Goal: Navigation & Orientation: Find specific page/section

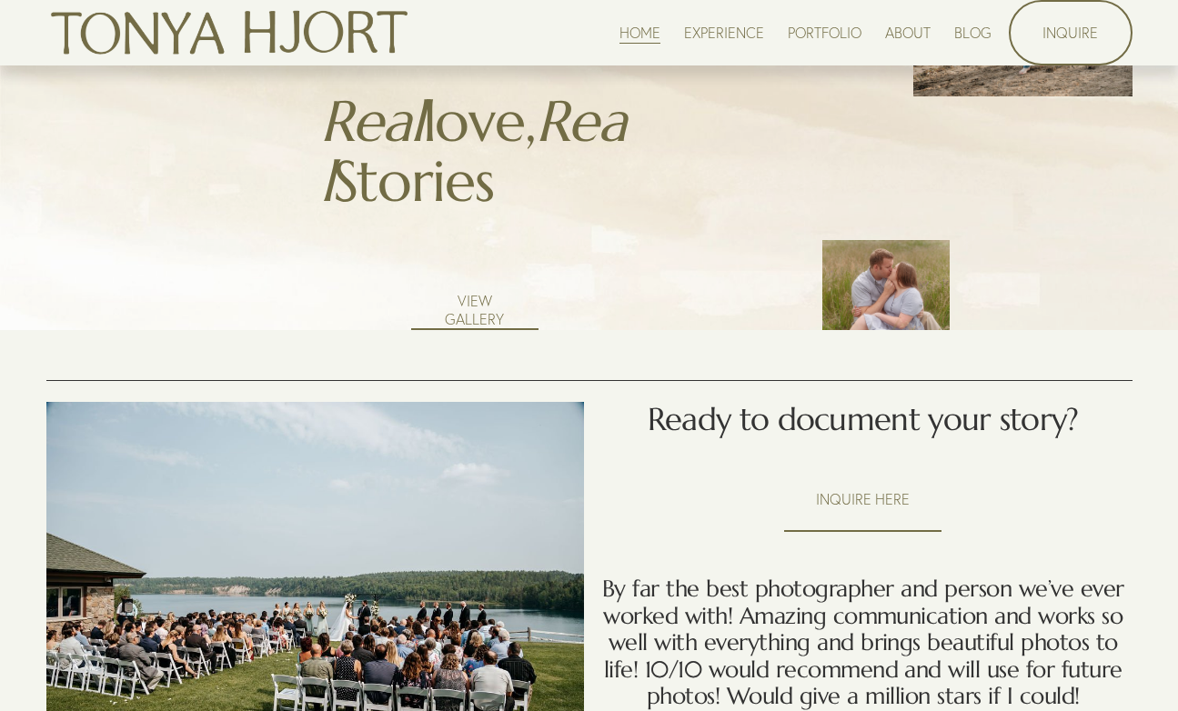
scroll to position [2537, 0]
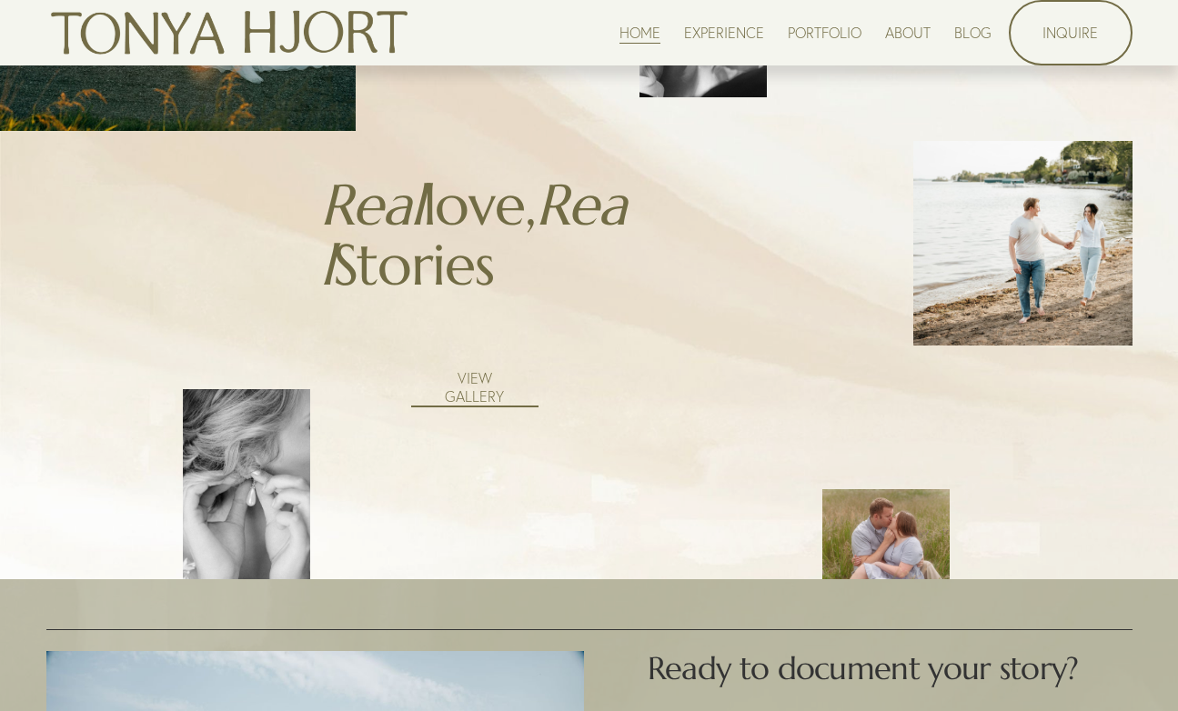
click at [817, 27] on link "PORTFOLIO" at bounding box center [824, 32] width 74 height 25
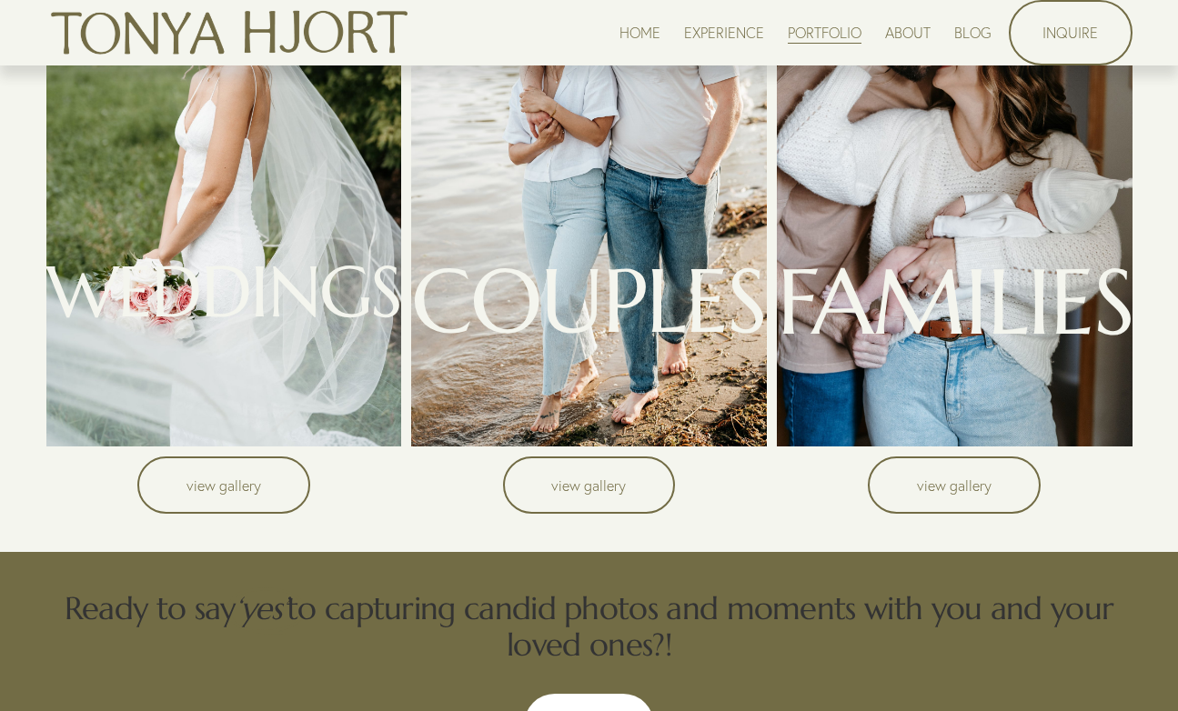
scroll to position [190, 0]
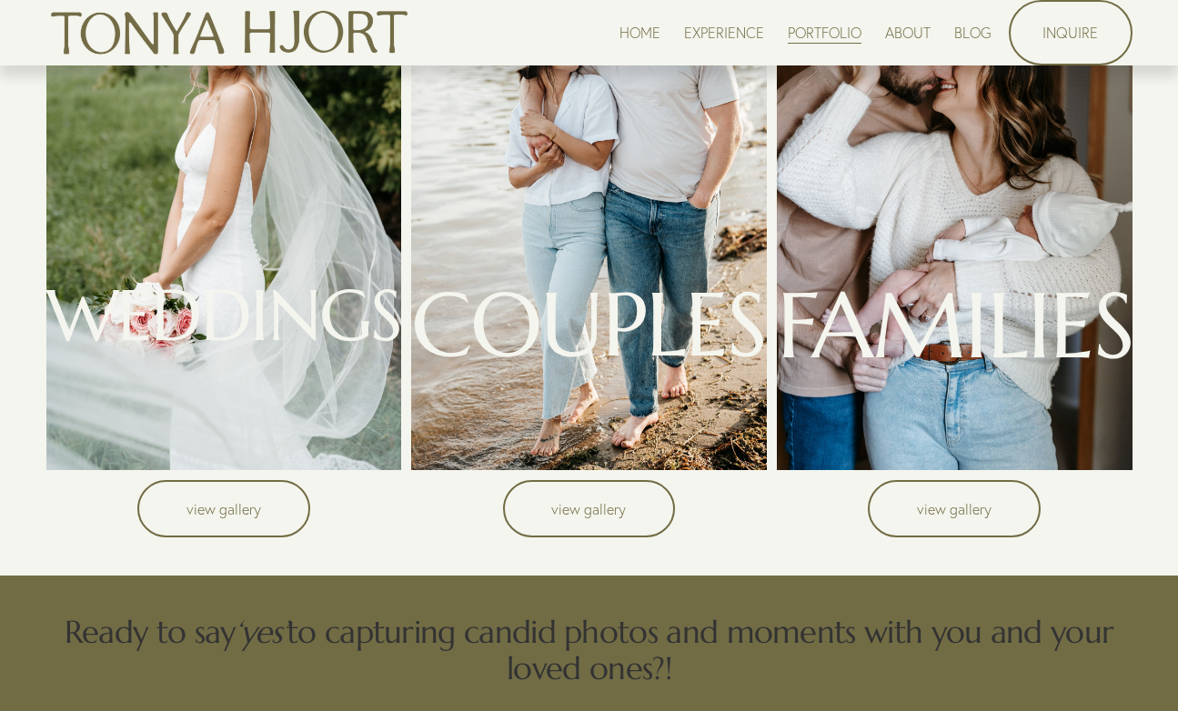
click at [259, 508] on link "view gallery" at bounding box center [223, 508] width 173 height 56
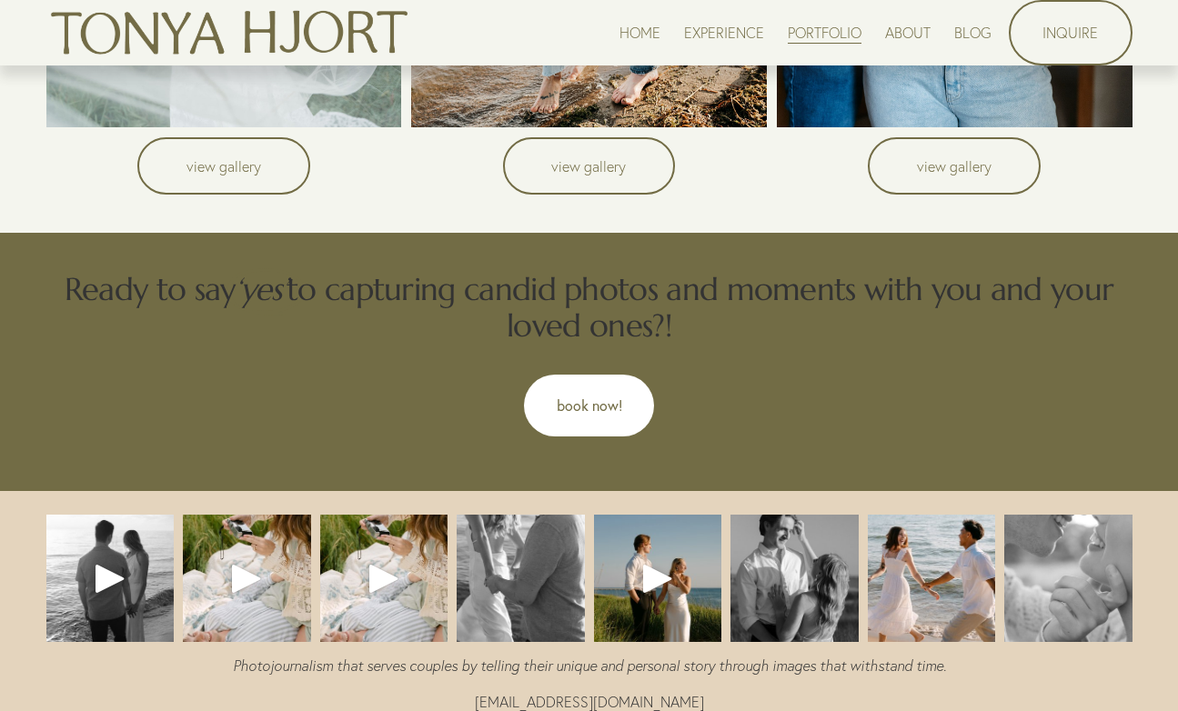
scroll to position [535, 0]
